Goal: Task Accomplishment & Management: Manage account settings

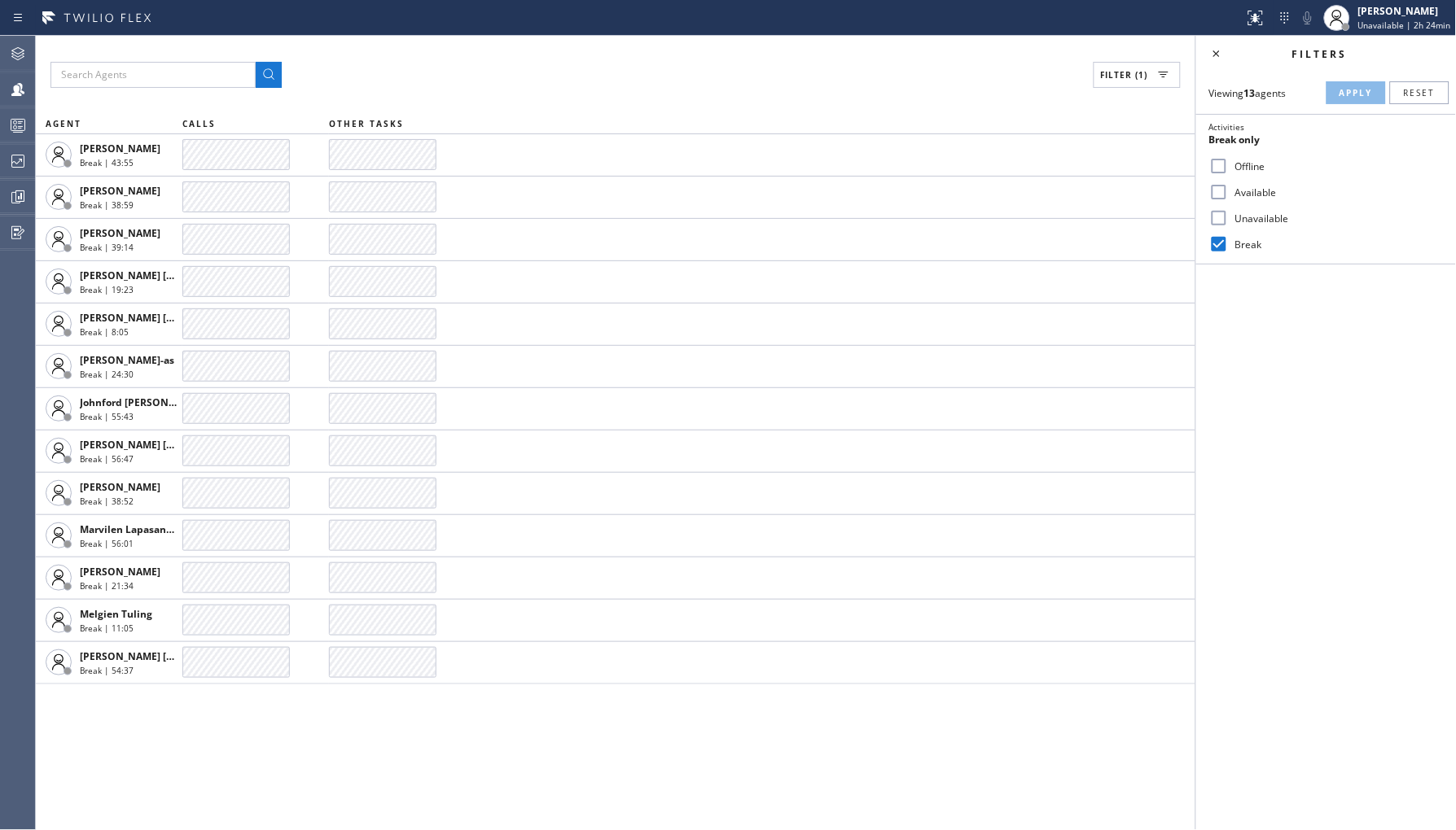
click at [1233, 171] on label "Offline" at bounding box center [1336, 166] width 215 height 14
click at [1229, 171] on input "Offline" at bounding box center [1219, 166] width 20 height 20
checkbox input "true"
click at [1225, 253] on input "Break" at bounding box center [1219, 244] width 20 height 20
checkbox input "false"
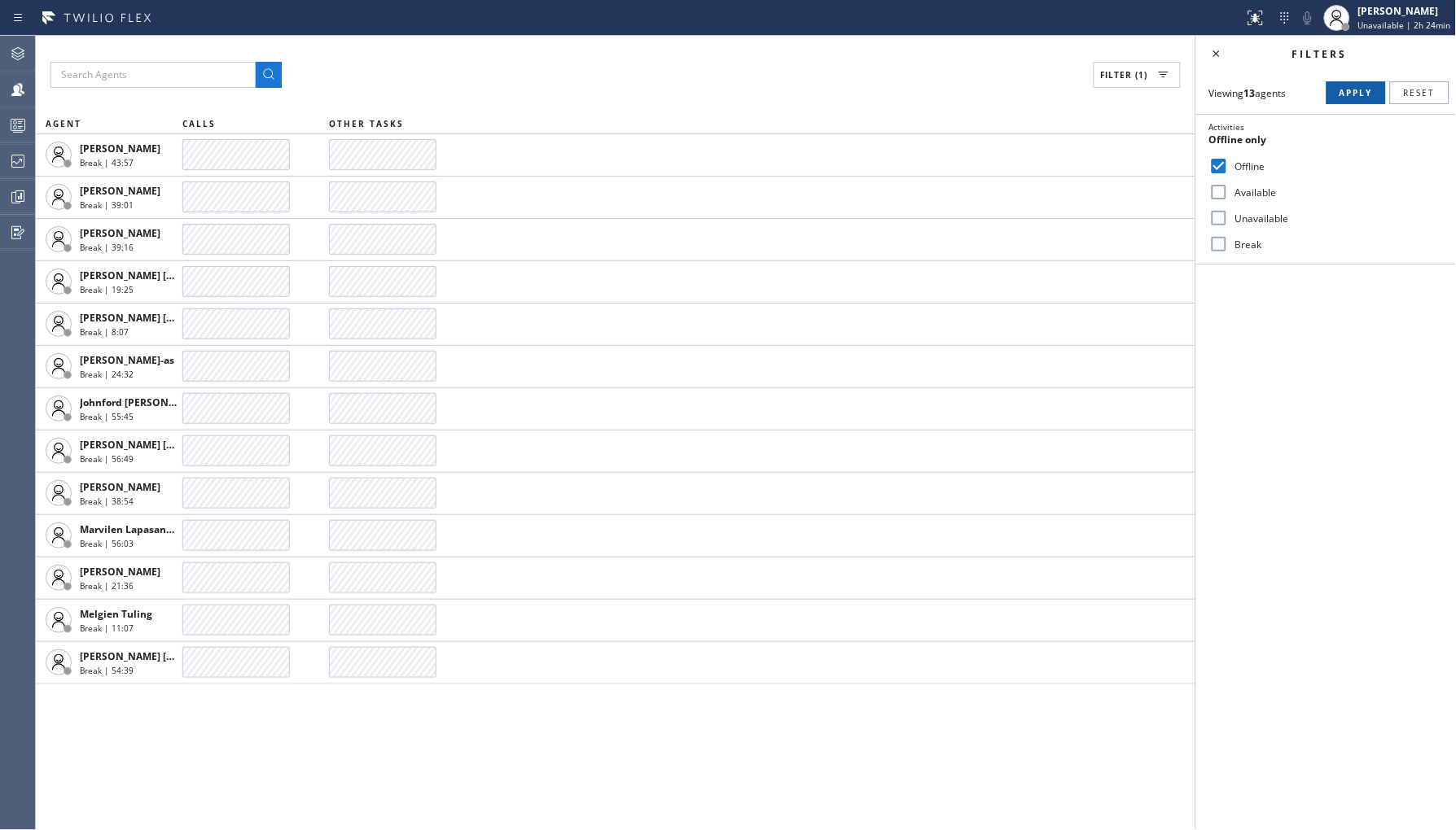
click at [1344, 86] on button "Apply" at bounding box center [1356, 93] width 59 height 23
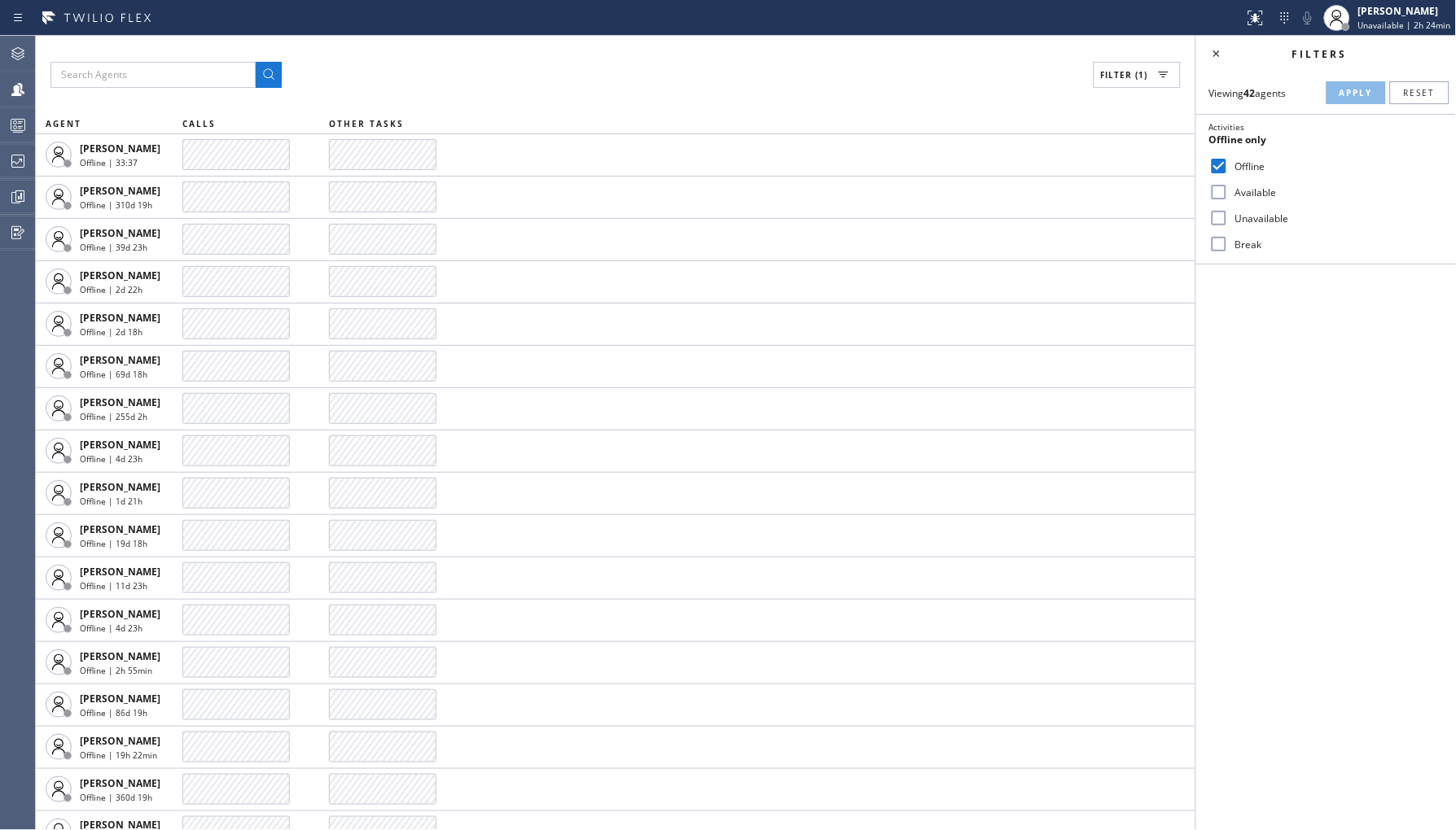
click at [1234, 168] on label "Offline" at bounding box center [1336, 166] width 215 height 14
click at [1229, 168] on input "Offline" at bounding box center [1219, 166] width 20 height 20
checkbox input "false"
click at [1242, 220] on label "Unavailable" at bounding box center [1336, 219] width 215 height 14
click at [1229, 220] on input "Unavailable" at bounding box center [1219, 219] width 20 height 20
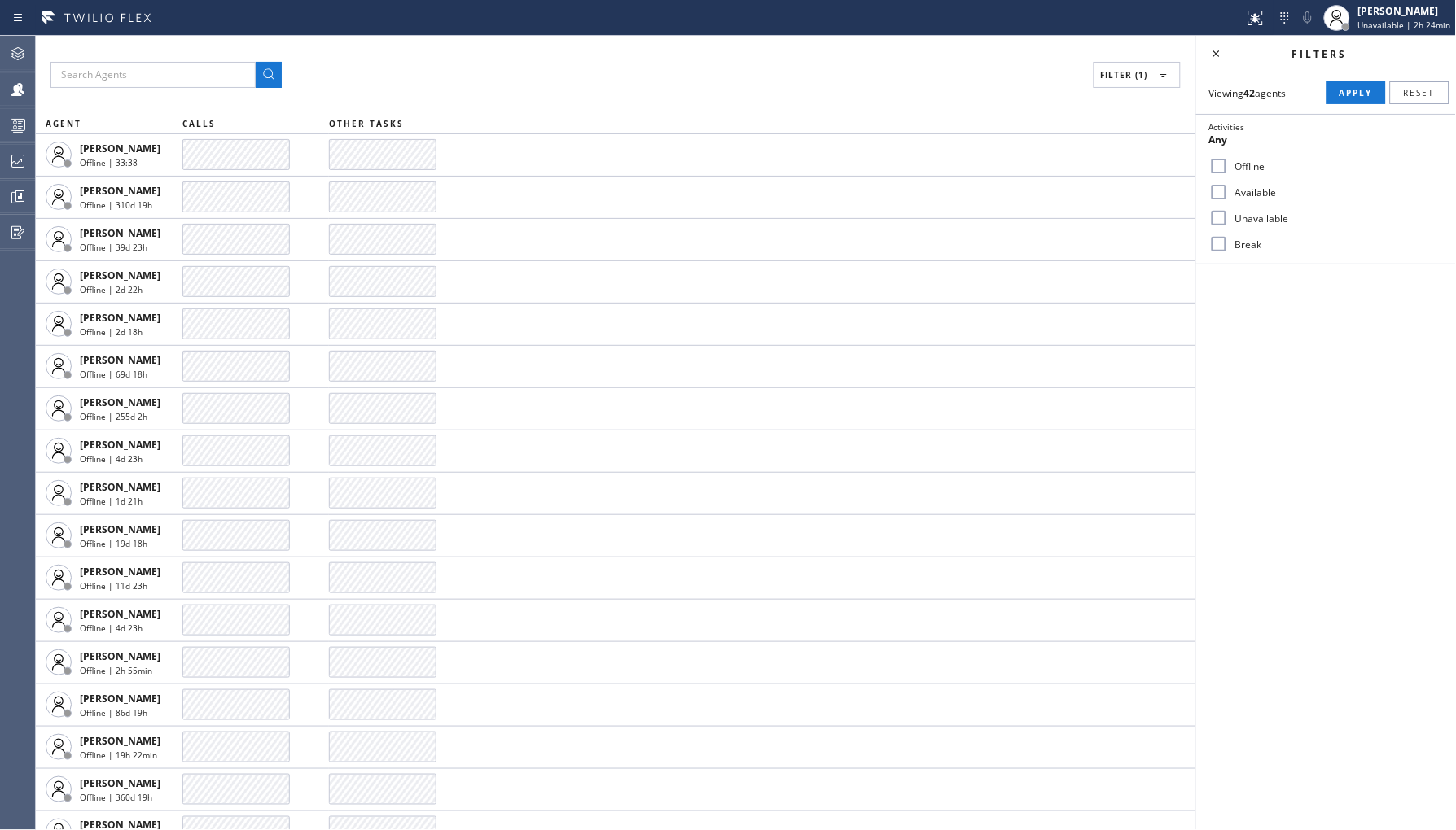
checkbox input "true"
click at [1353, 100] on button "Apply" at bounding box center [1356, 93] width 59 height 23
click at [1231, 248] on label "Break" at bounding box center [1336, 244] width 215 height 14
click at [1229, 248] on input "Break" at bounding box center [1219, 244] width 20 height 20
checkbox input "true"
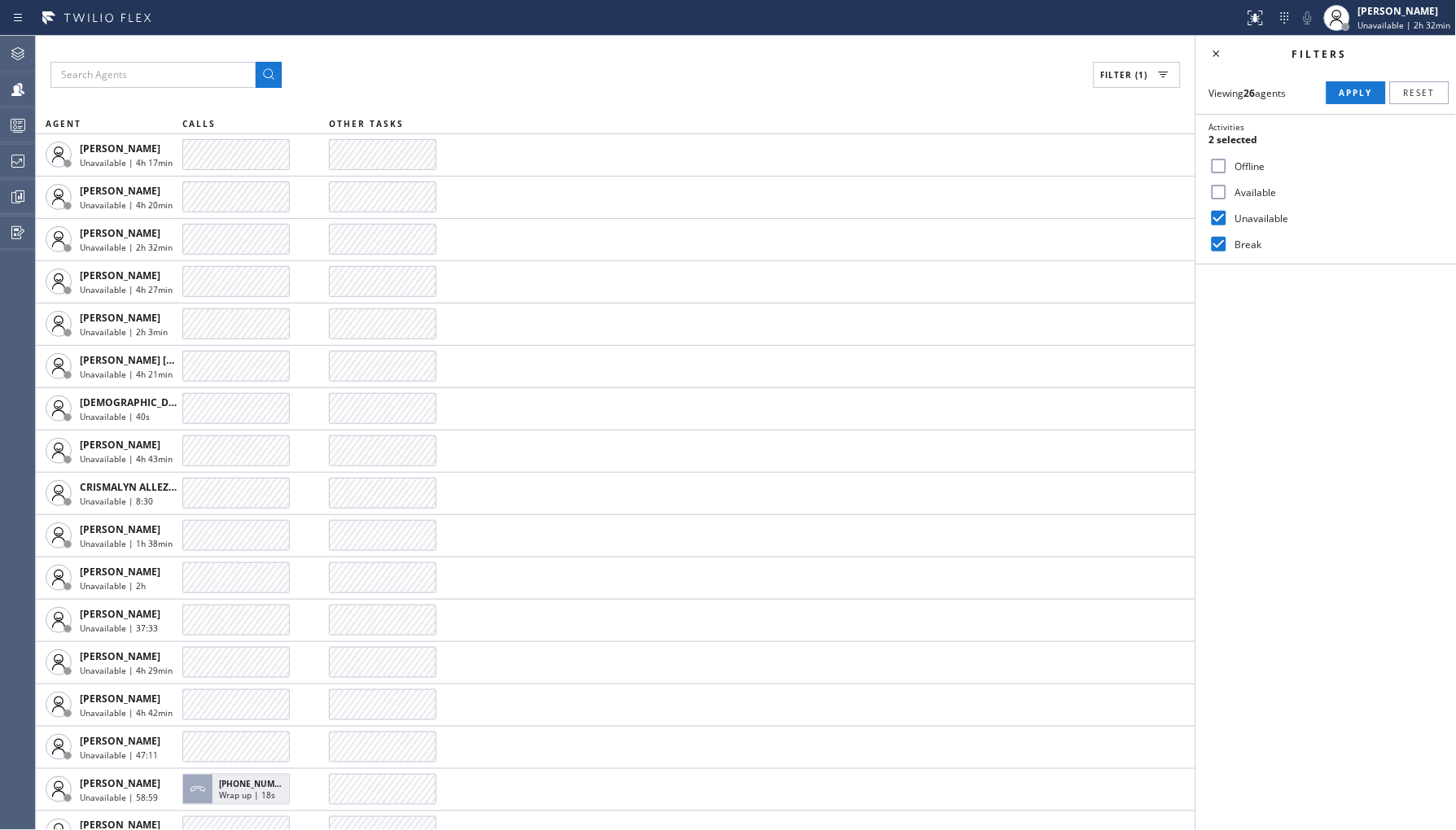
click at [1274, 224] on div "Unavailable" at bounding box center [1326, 219] width 260 height 26
click at [1281, 221] on label "Unavailable" at bounding box center [1336, 219] width 215 height 14
click at [1229, 221] on input "Unavailable" at bounding box center [1219, 219] width 20 height 20
checkbox input "false"
click at [1342, 91] on span "Apply" at bounding box center [1356, 93] width 33 height 12
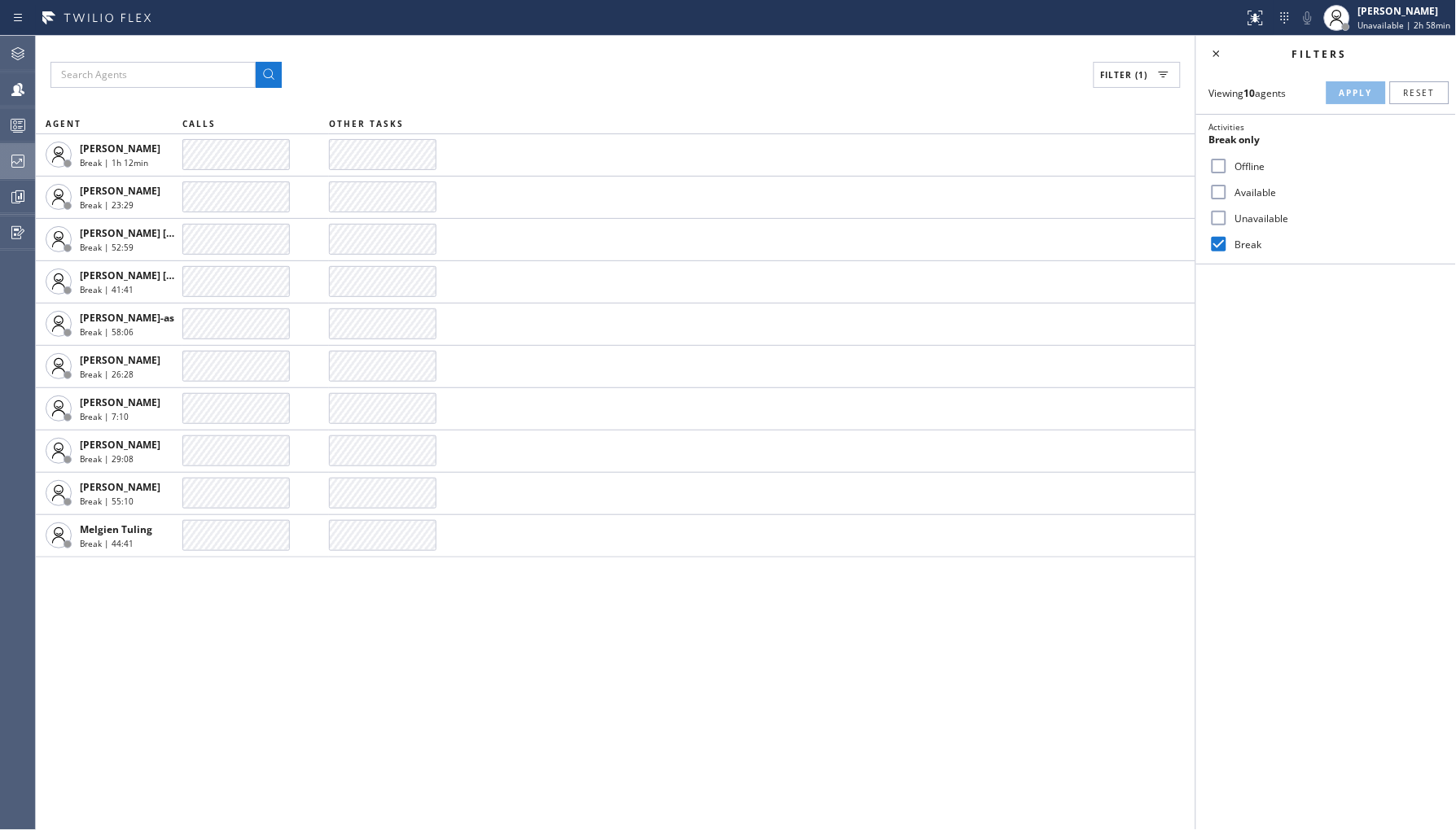
click at [20, 167] on icon at bounding box center [18, 161] width 13 height 13
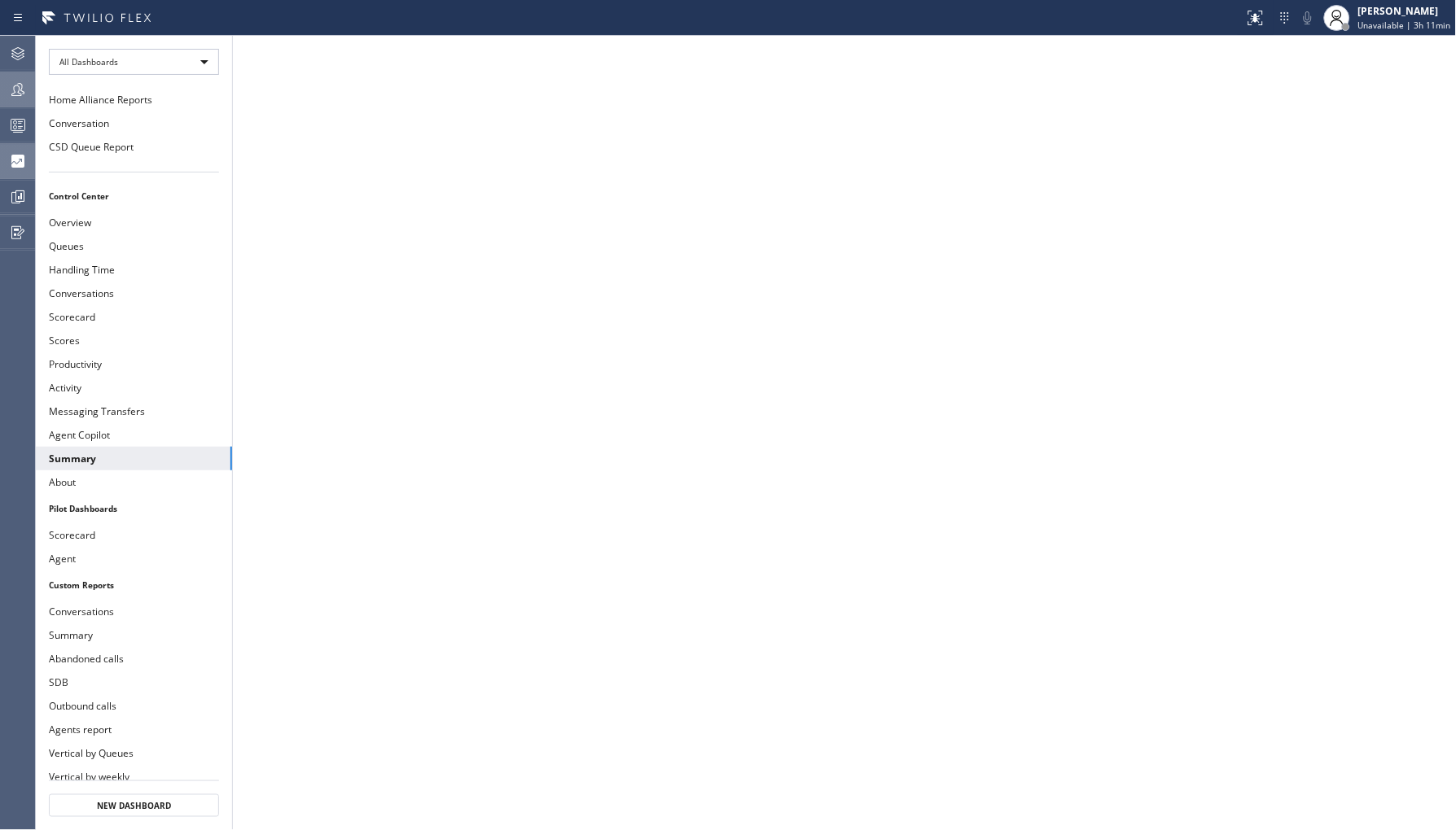
drag, startPoint x: 39, startPoint y: 103, endPoint x: 17, endPoint y: 87, distance: 27.2
click at [21, 92] on div "Agent Desktop Teams Queues Stats Dashboards Analyze Questionnaires Status No ac…" at bounding box center [728, 432] width 1456 height 795
click at [17, 87] on icon at bounding box center [18, 90] width 20 height 20
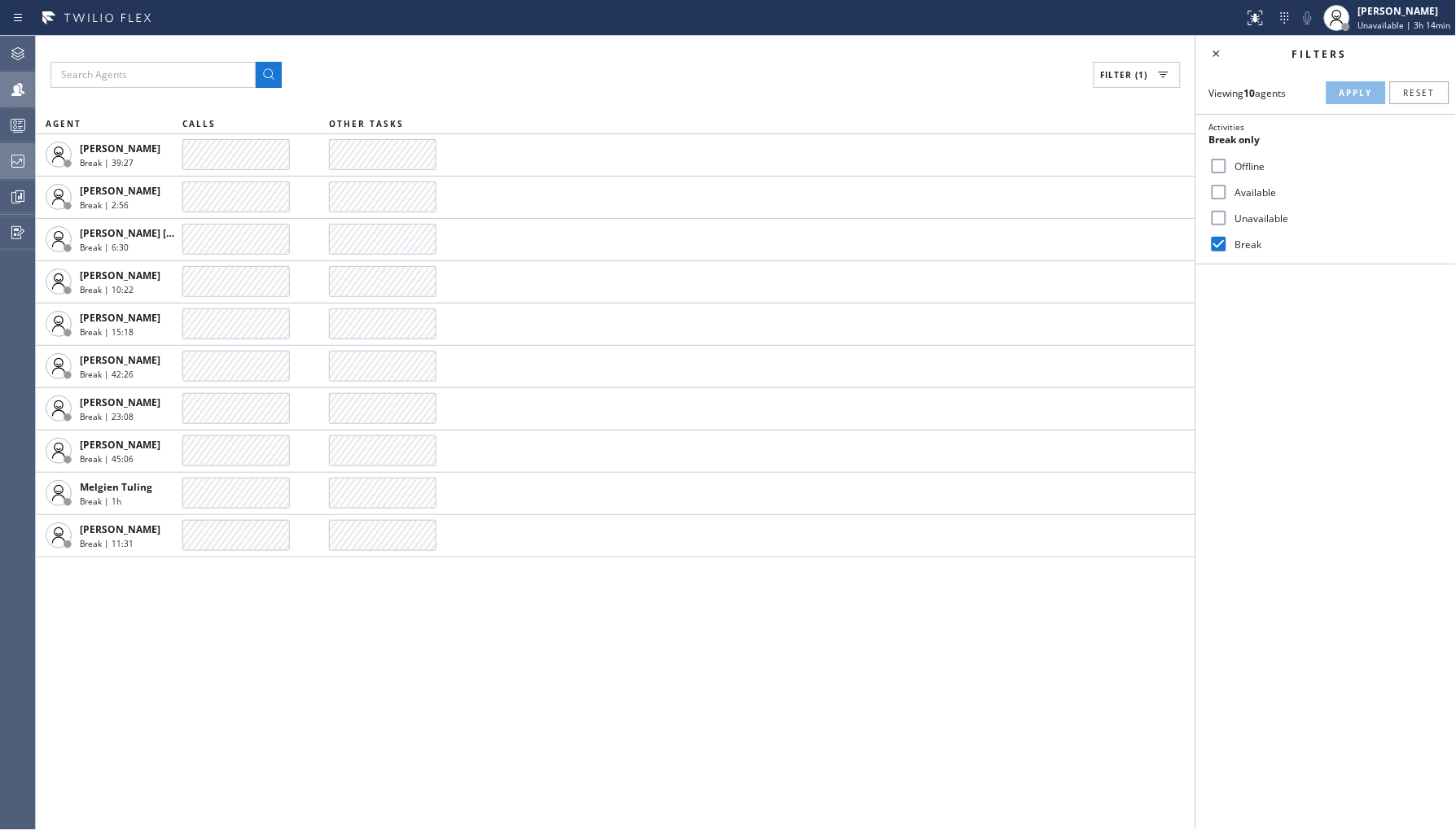
click at [1265, 213] on label "Unavailable" at bounding box center [1336, 219] width 215 height 14
click at [1229, 213] on input "Unavailable" at bounding box center [1219, 219] width 20 height 20
checkbox input "true"
click at [1233, 238] on label "Break" at bounding box center [1336, 244] width 215 height 14
click at [1229, 238] on input "Break" at bounding box center [1219, 244] width 20 height 20
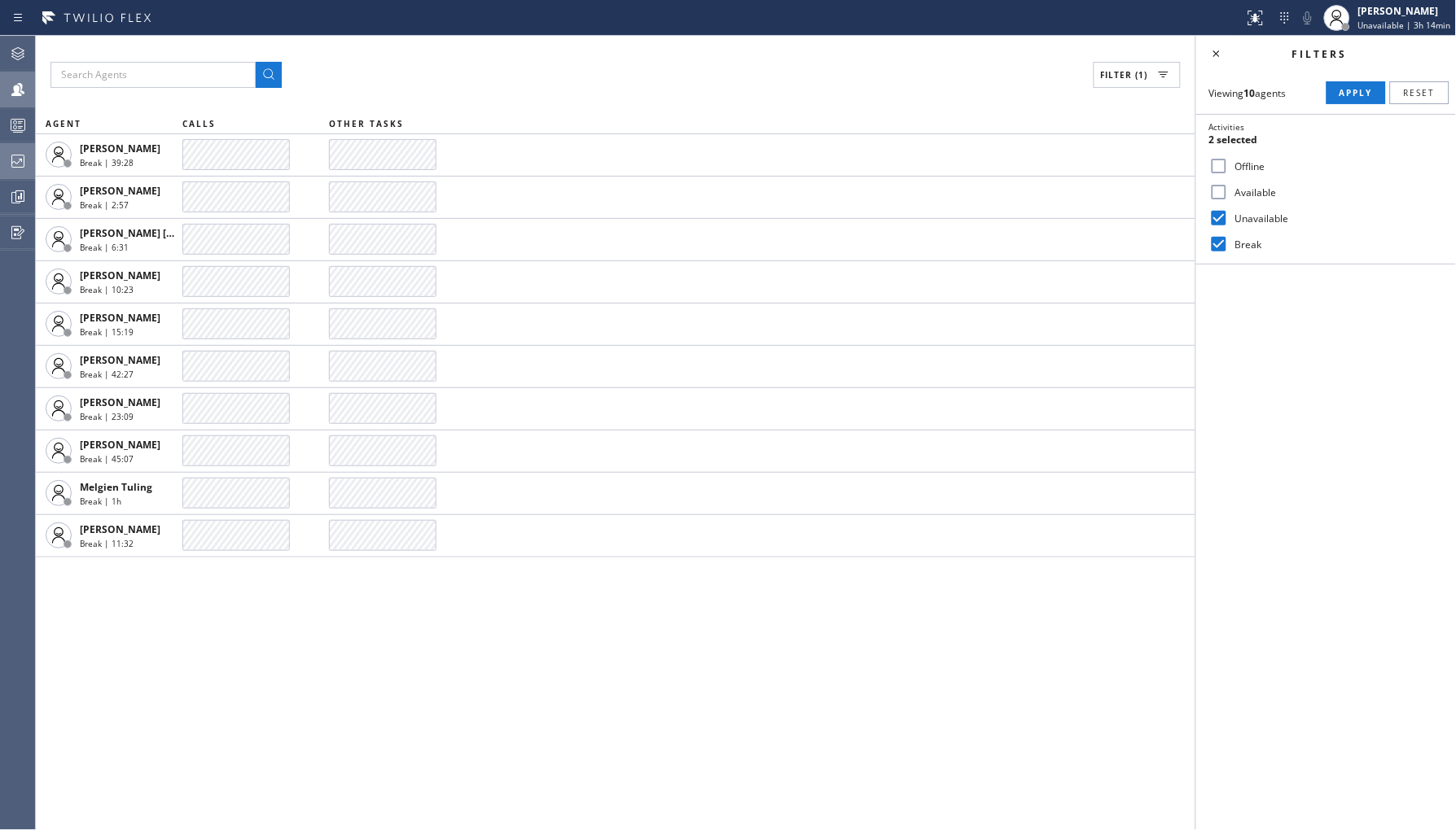
checkbox input "false"
click at [1364, 91] on button "Apply" at bounding box center [1356, 93] width 59 height 23
